Goal: Information Seeking & Learning: Learn about a topic

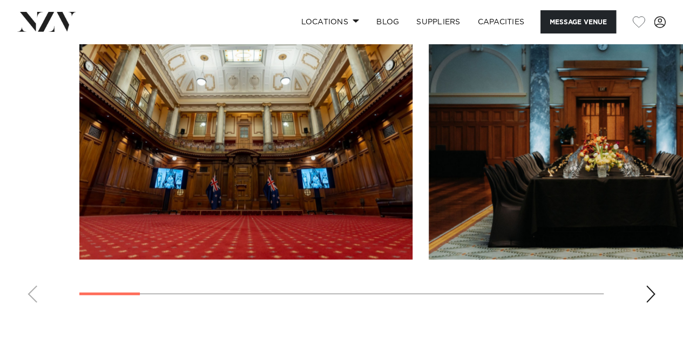
scroll to position [1332, 0]
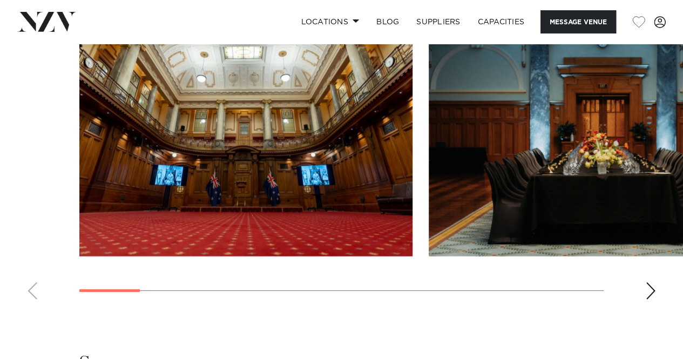
click at [243, 172] on img "1 / 13" at bounding box center [245, 134] width 333 height 245
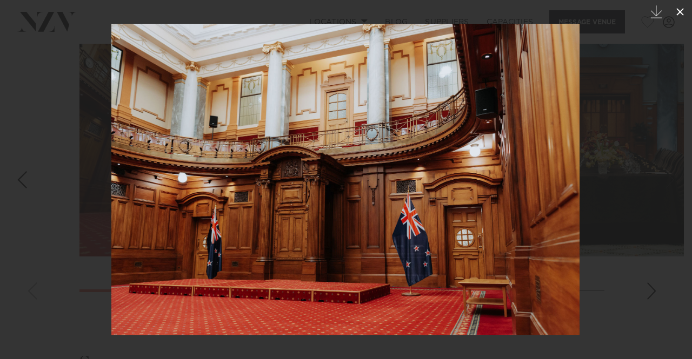
click at [676, 18] on icon at bounding box center [679, 11] width 13 height 13
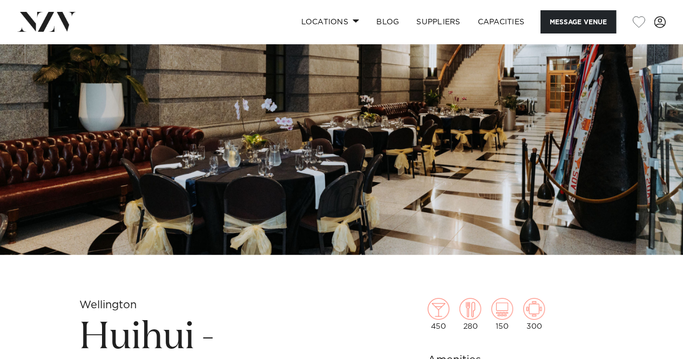
scroll to position [110, 0]
